Goal: Use online tool/utility: Utilize a website feature to perform a specific function

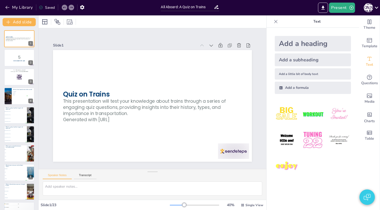
checkbox input "true"
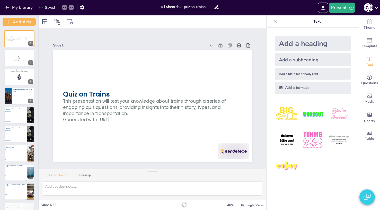
checkbox input "true"
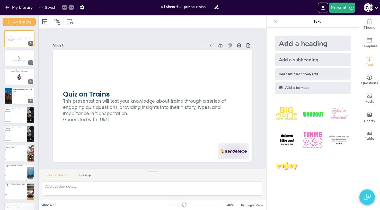
checkbox input "true"
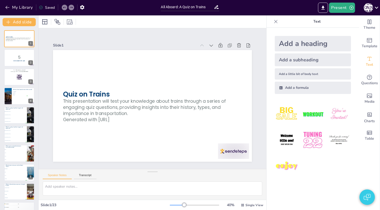
checkbox input "true"
